Goal: Information Seeking & Learning: Learn about a topic

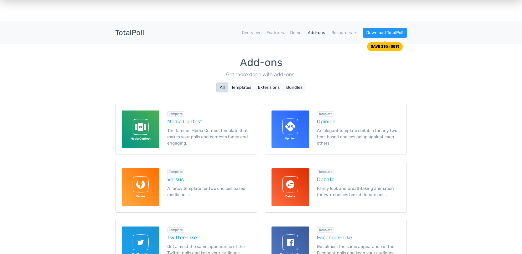
scroll to position [67, 0]
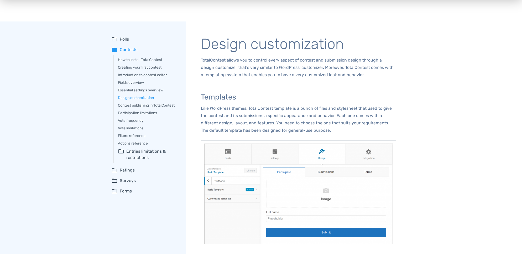
scroll to position [143, 0]
